Goal: Check status: Check status

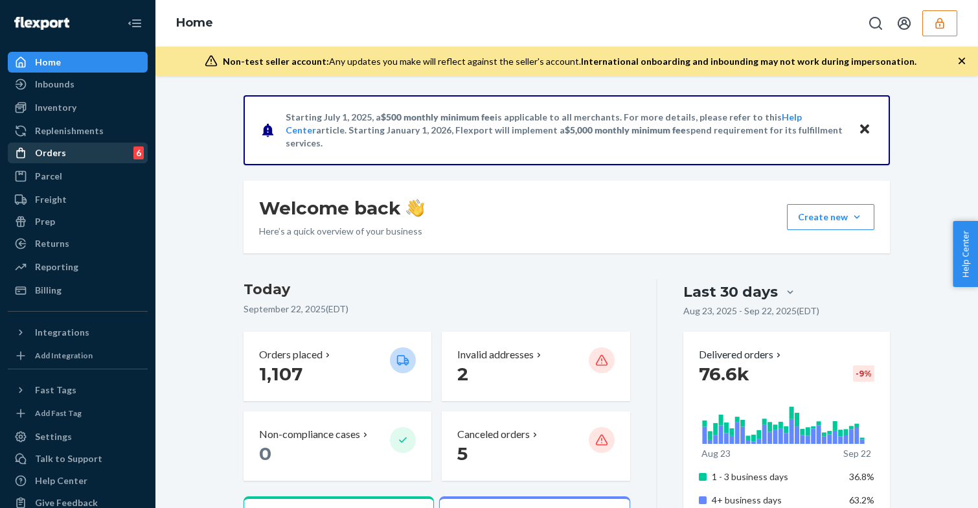
click at [82, 150] on div "Orders 6" at bounding box center [77, 153] width 137 height 18
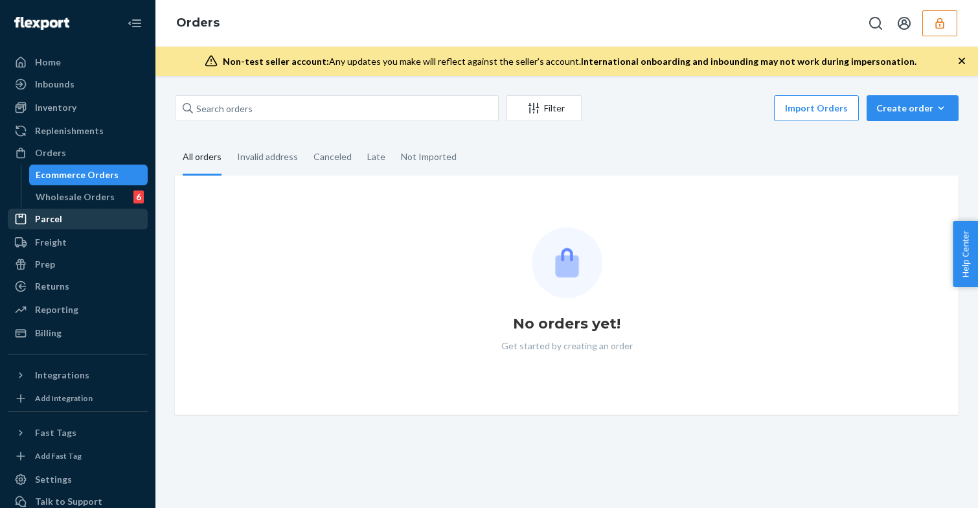
click at [79, 211] on div "Parcel" at bounding box center [77, 219] width 137 height 18
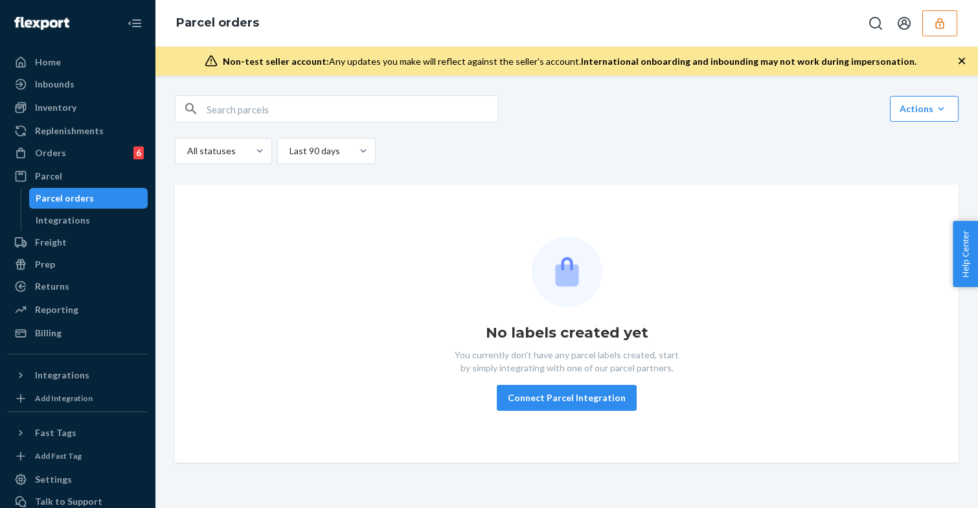
click at [79, 202] on div "Parcel orders" at bounding box center [65, 198] width 58 height 13
click at [91, 148] on div "Orders 6" at bounding box center [77, 153] width 137 height 18
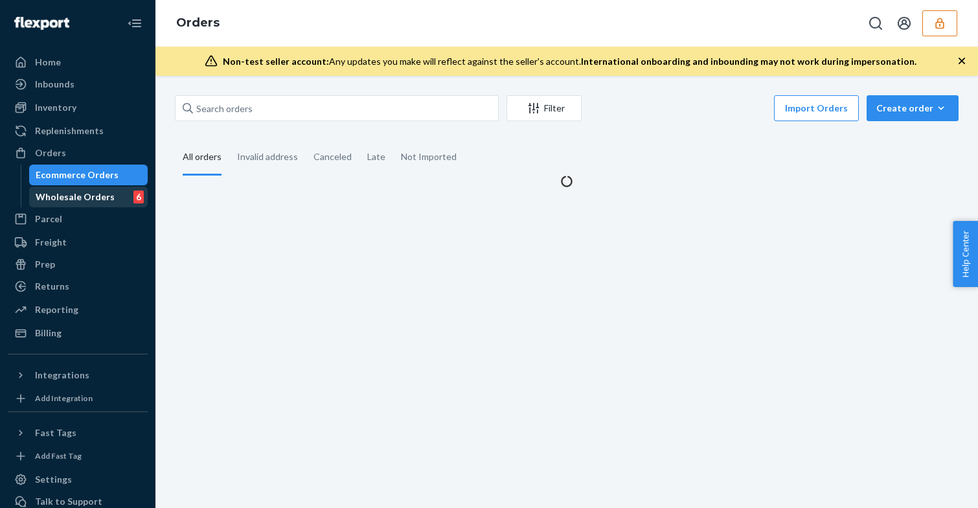
click at [86, 193] on div "Wholesale Orders" at bounding box center [75, 196] width 79 height 13
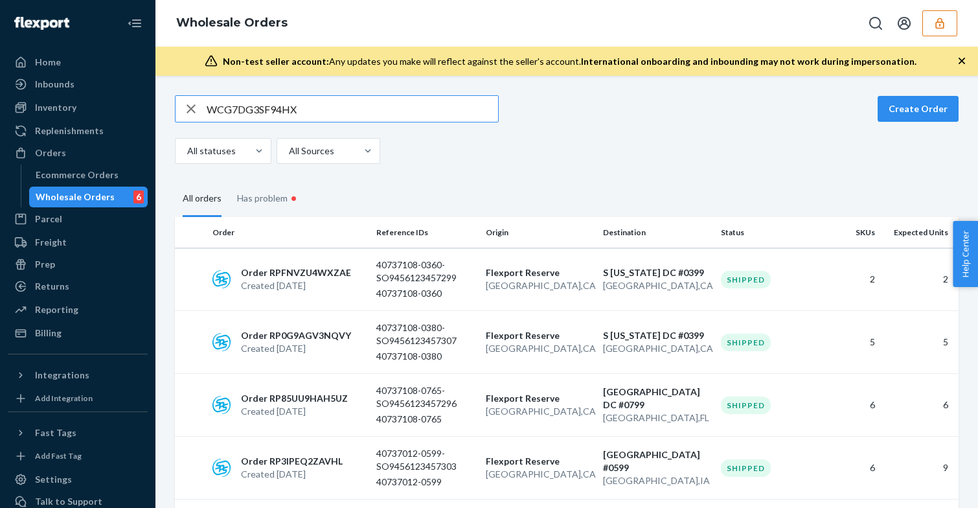
type input "WCG7DG3SF94HX"
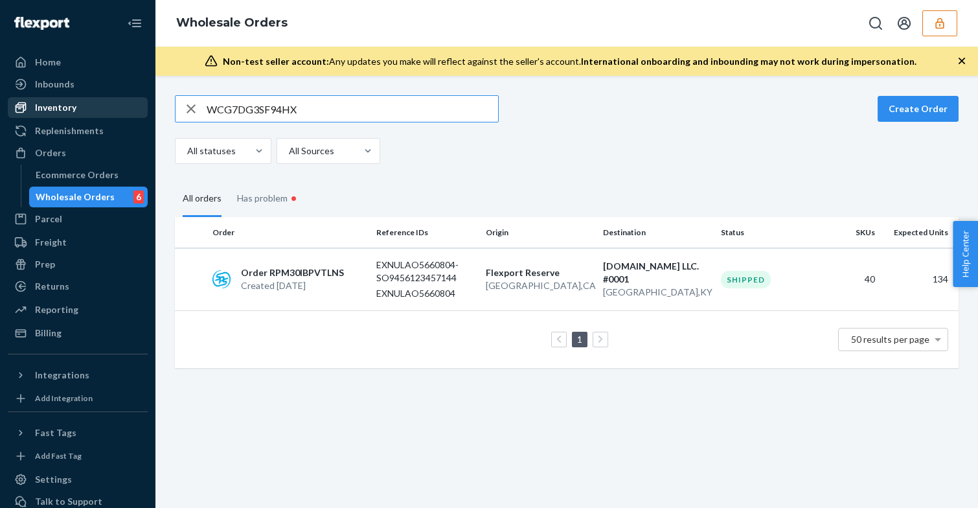
drag, startPoint x: 323, startPoint y: 108, endPoint x: 103, endPoint y: 97, distance: 220.5
click at [104, 98] on div "Home Inbounds Shipping Plans Problems Inventory Products Branded Packaging Repl…" at bounding box center [489, 254] width 978 height 508
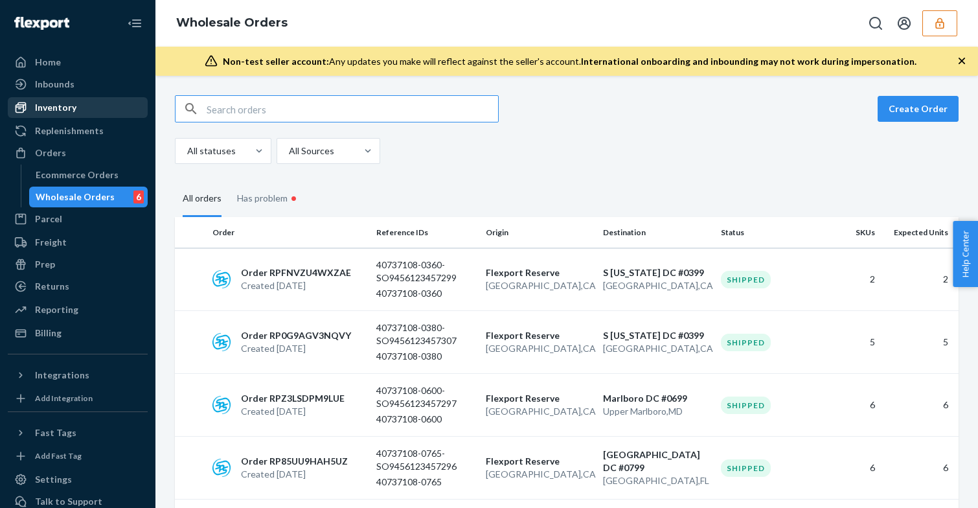
type input "v"
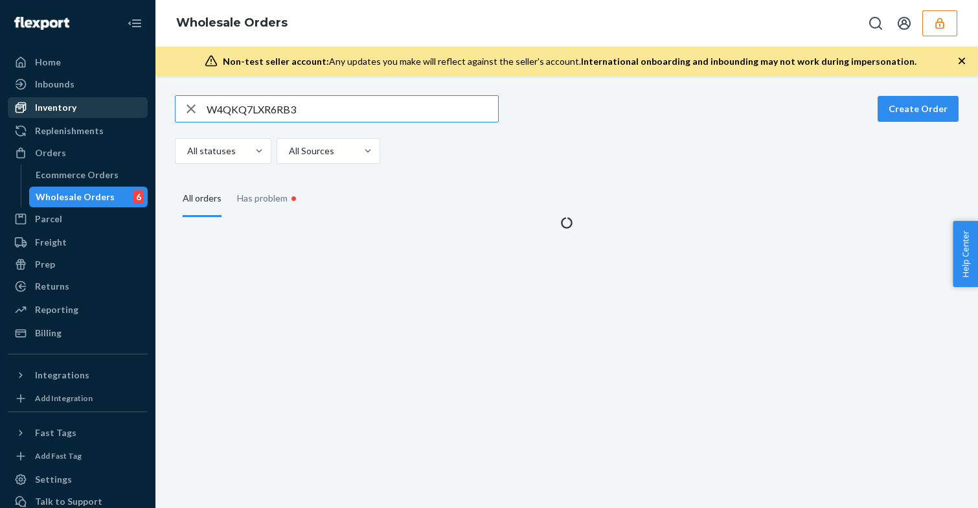
type input "W4QKQ7LXR6RB3"
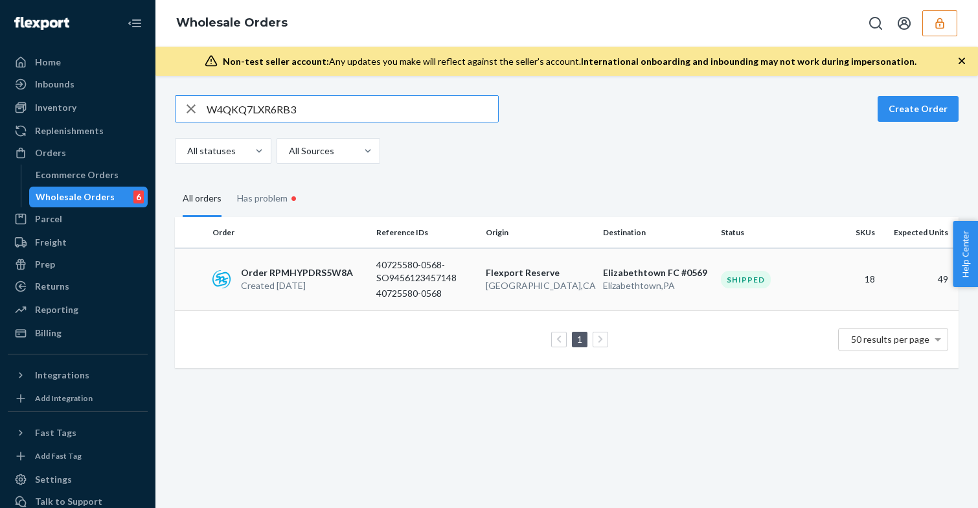
click at [335, 279] on p "Created [DATE]" at bounding box center [297, 285] width 112 height 13
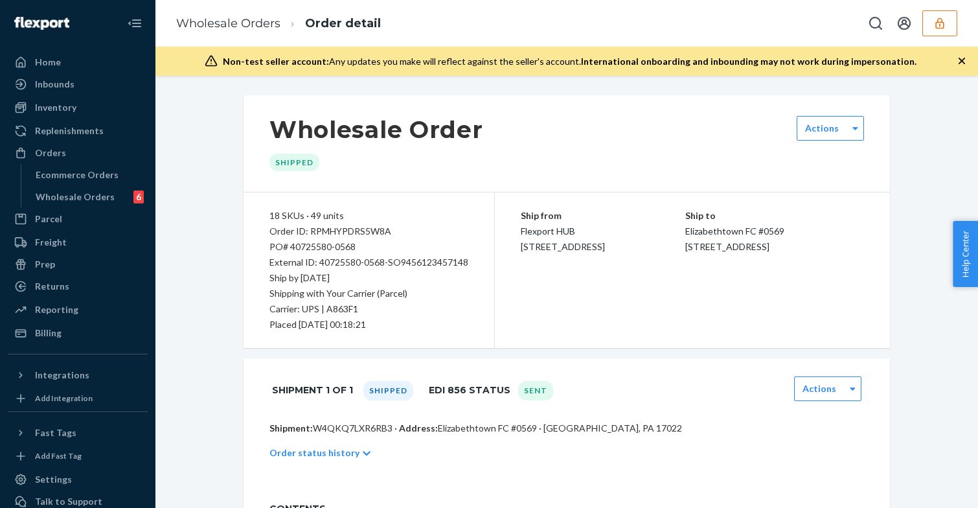
click at [352, 231] on div "Order ID: RPMHYPDRS5W8A" at bounding box center [369, 232] width 199 height 16
copy div "RPMHYPDRS5W8A"
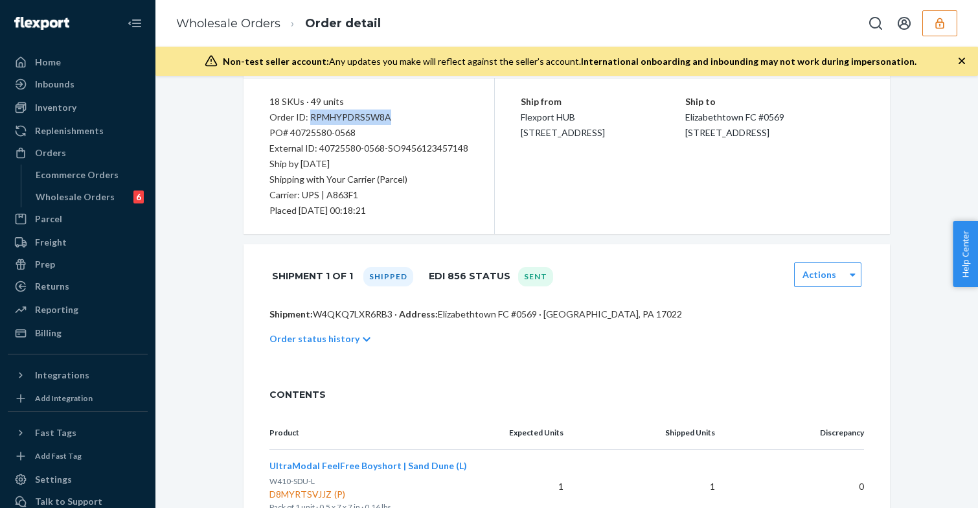
scroll to position [84, 0]
